Goal: Complete application form

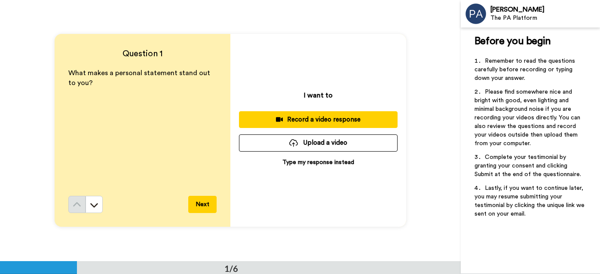
click at [329, 120] on div "Record a video response" at bounding box center [318, 119] width 145 height 9
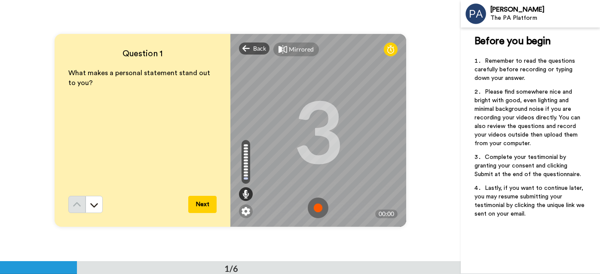
click at [315, 209] on img at bounding box center [318, 208] width 21 height 21
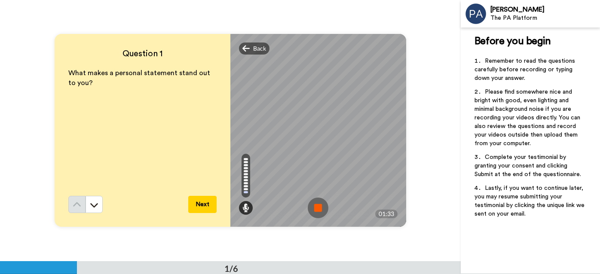
click at [196, 204] on button "Next" at bounding box center [202, 204] width 28 height 17
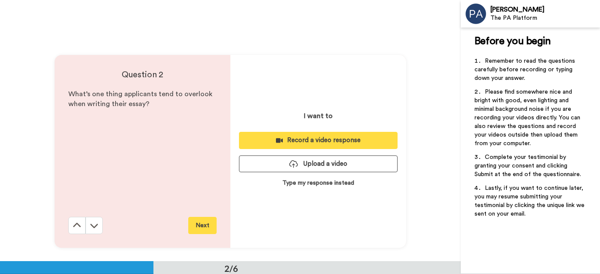
scroll to position [262, 0]
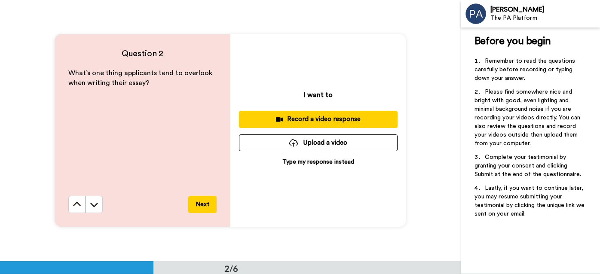
click at [302, 118] on div "Record a video response" at bounding box center [318, 119] width 145 height 9
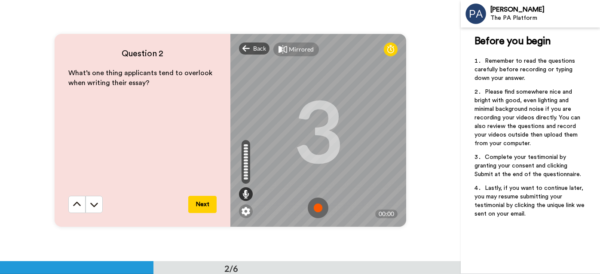
click at [314, 205] on img at bounding box center [318, 208] width 21 height 21
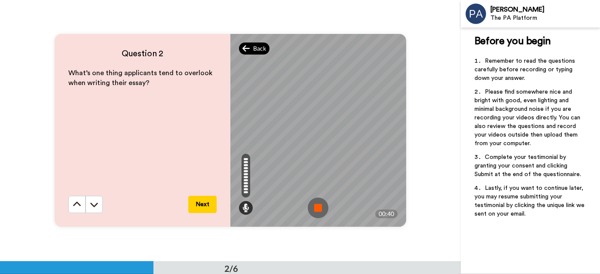
click at [246, 44] on icon at bounding box center [247, 48] width 8 height 9
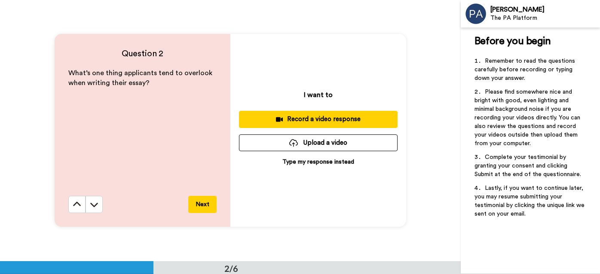
click at [281, 118] on icon at bounding box center [279, 120] width 7 height 6
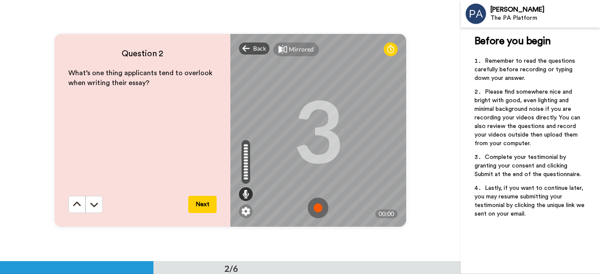
click at [315, 208] on img at bounding box center [318, 208] width 21 height 21
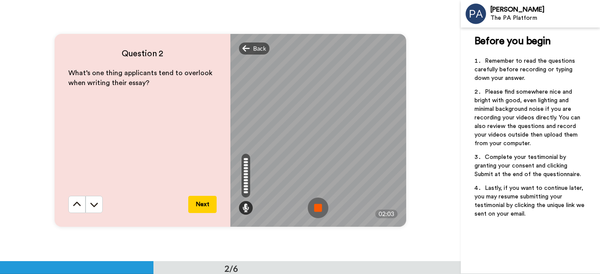
click at [320, 209] on img at bounding box center [318, 208] width 21 height 21
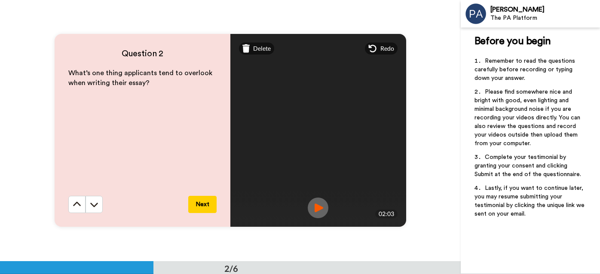
click at [202, 206] on button "Next" at bounding box center [202, 204] width 28 height 17
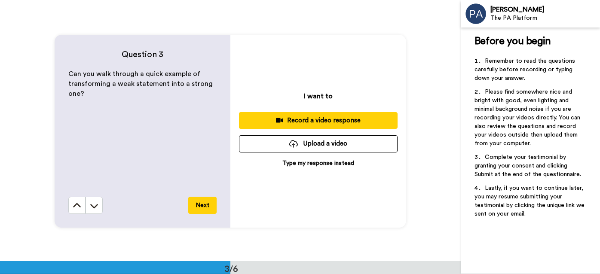
scroll to position [523, 0]
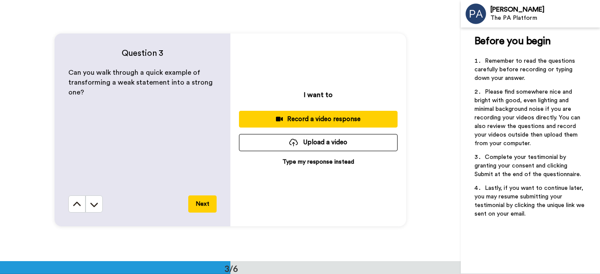
click at [201, 203] on button "Next" at bounding box center [202, 204] width 28 height 17
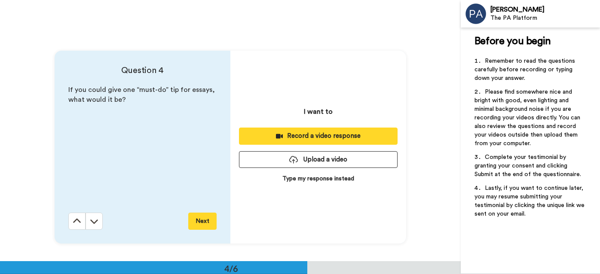
scroll to position [784, 0]
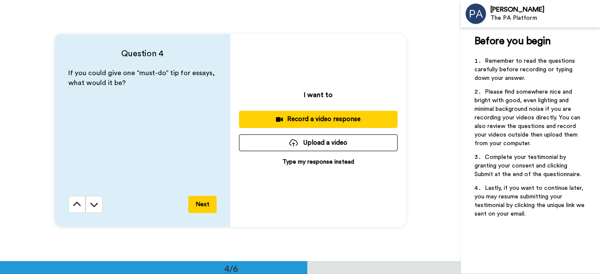
click at [316, 120] on div "Record a video response" at bounding box center [318, 119] width 145 height 9
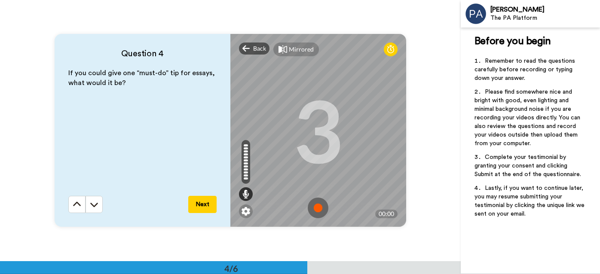
click at [319, 208] on img at bounding box center [318, 208] width 21 height 21
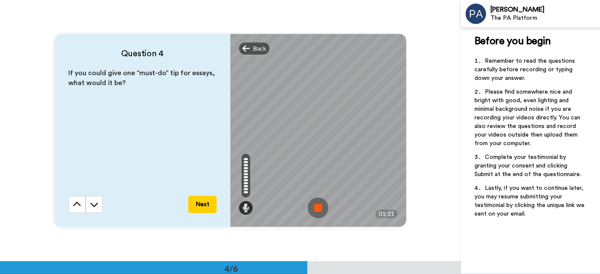
click at [316, 209] on img at bounding box center [318, 208] width 21 height 21
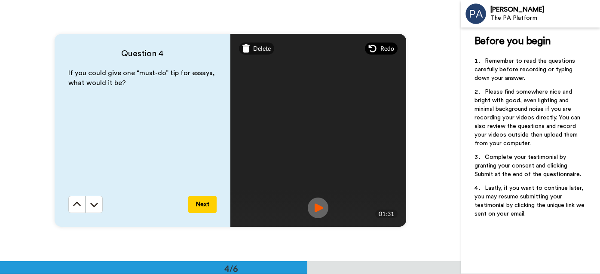
click at [385, 46] on span "Redo" at bounding box center [388, 48] width 14 height 9
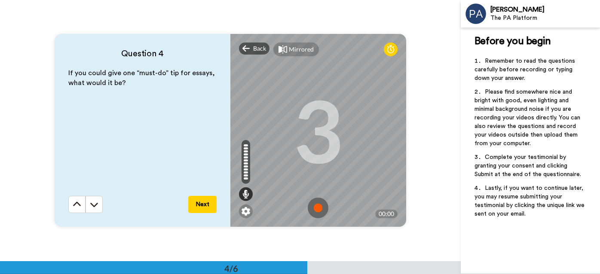
click at [318, 209] on img at bounding box center [318, 208] width 21 height 21
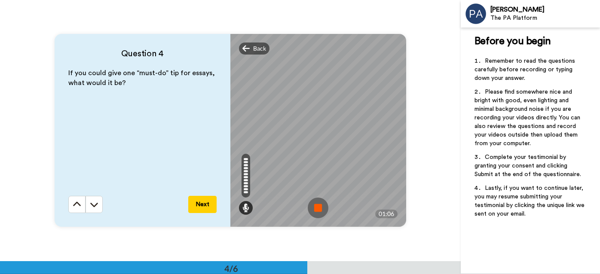
click at [315, 209] on img at bounding box center [318, 208] width 21 height 21
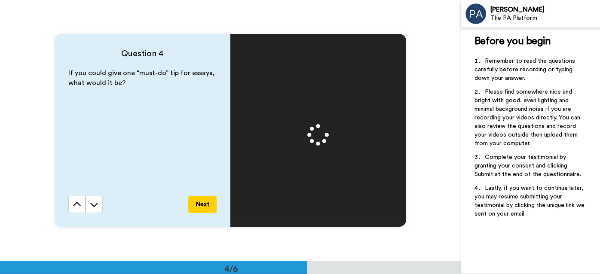
click at [197, 200] on button "Next" at bounding box center [202, 204] width 28 height 17
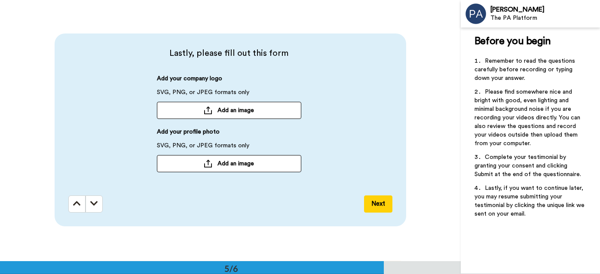
scroll to position [1046, 0]
click at [219, 161] on span "Add an image" at bounding box center [236, 164] width 37 height 9
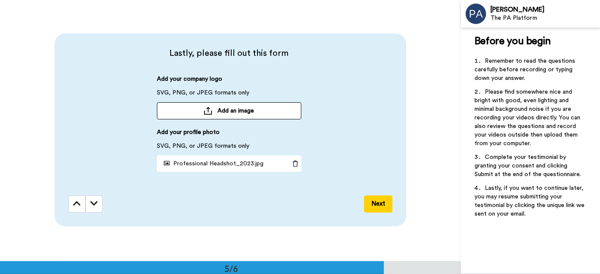
click at [388, 206] on button "Next" at bounding box center [378, 204] width 28 height 17
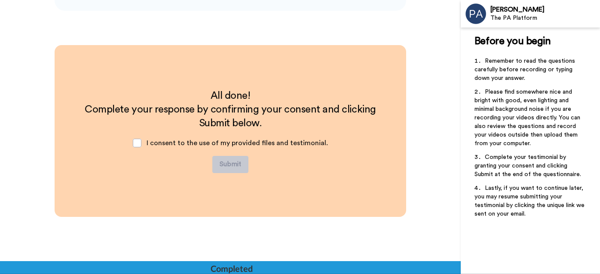
scroll to position [1262, 0]
click at [137, 141] on span at bounding box center [137, 143] width 9 height 9
click at [228, 166] on button "Submit" at bounding box center [230, 164] width 36 height 17
